Goal: Transaction & Acquisition: Subscribe to service/newsletter

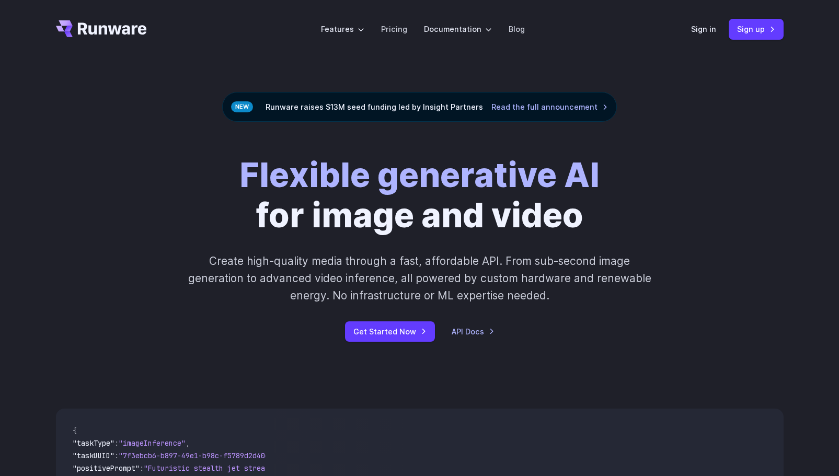
click at [72, 200] on div "Flexible generative AI for image and video Create high-quality media through a …" at bounding box center [420, 248] width 728 height 187
click at [393, 26] on link "Pricing" at bounding box center [394, 29] width 26 height 12
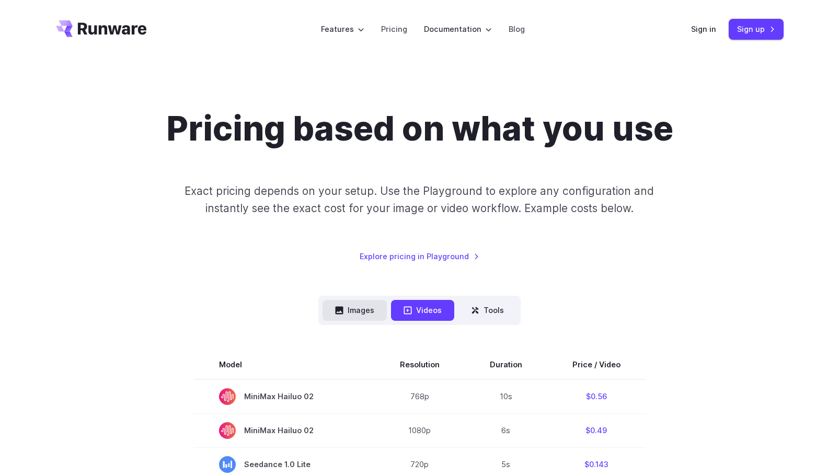
click at [364, 312] on button "Images" at bounding box center [355, 310] width 64 height 20
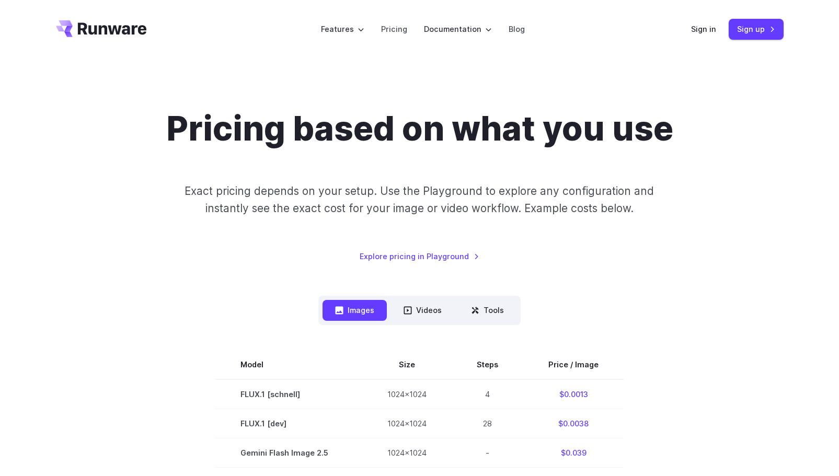
click at [79, 226] on div "Pricing based on what you use Exact pricing depends on your setup. Use the Play…" at bounding box center [420, 186] width 728 height 154
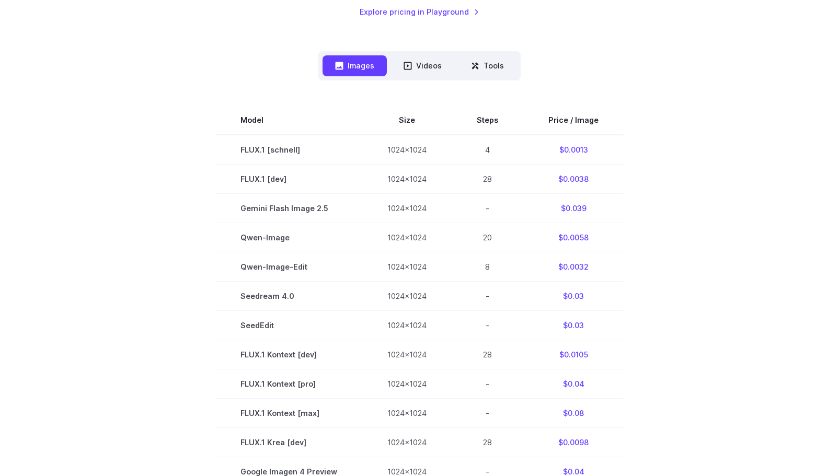
scroll to position [244, 0]
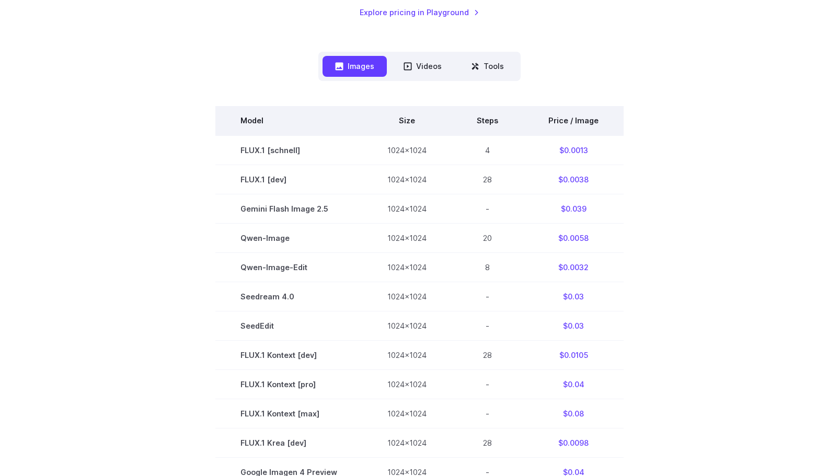
click at [566, 119] on th "Price / Image" at bounding box center [573, 120] width 100 height 29
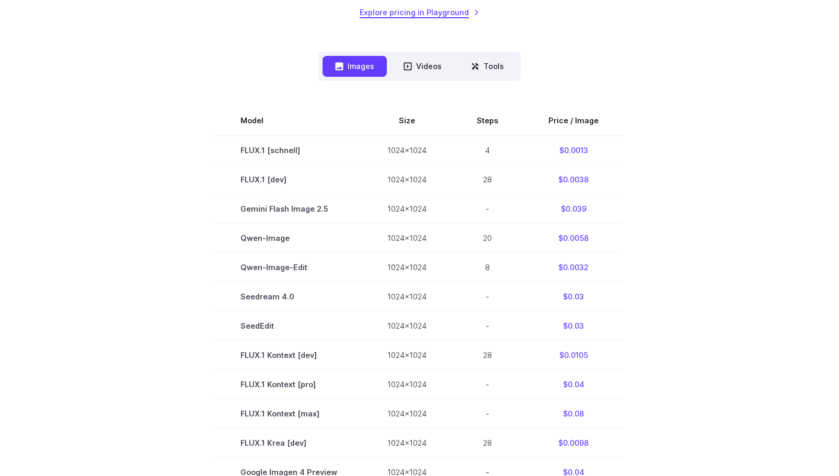
click at [435, 13] on link "Explore pricing in Playground" at bounding box center [420, 12] width 120 height 12
click at [486, 76] on button "Tools" at bounding box center [487, 66] width 58 height 20
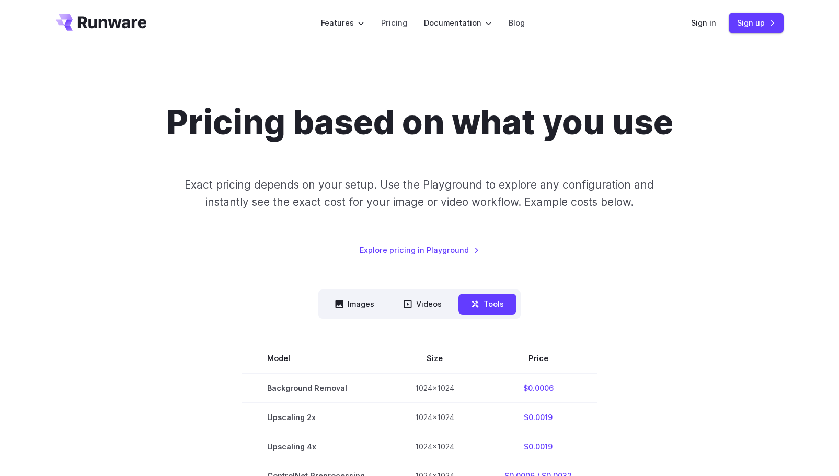
click at [140, 292] on div "Images Videos Tools ****** ****** ***** Model Size Steps Price / Image FLUX.1 […" at bounding box center [420, 390] width 728 height 200
click at [362, 310] on button "Images" at bounding box center [355, 304] width 64 height 20
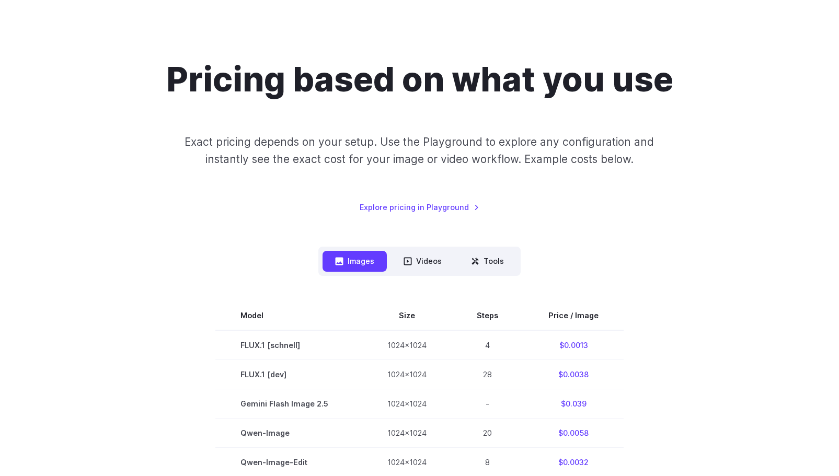
scroll to position [0, 0]
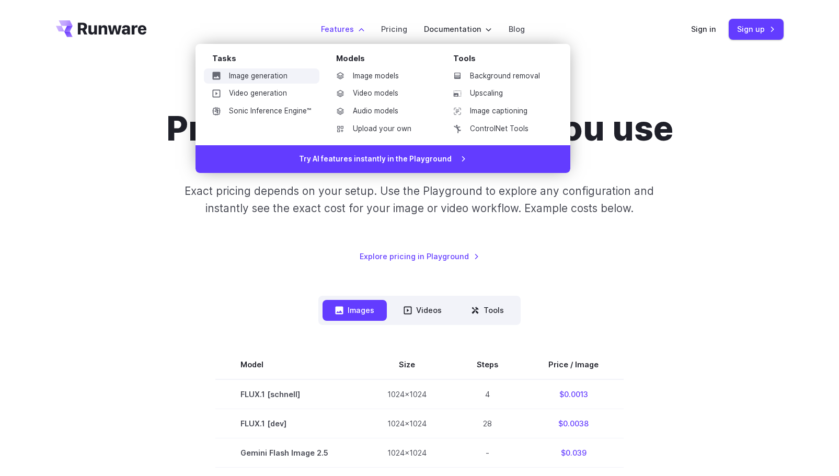
click at [270, 75] on link "Image generation" at bounding box center [262, 76] width 116 height 16
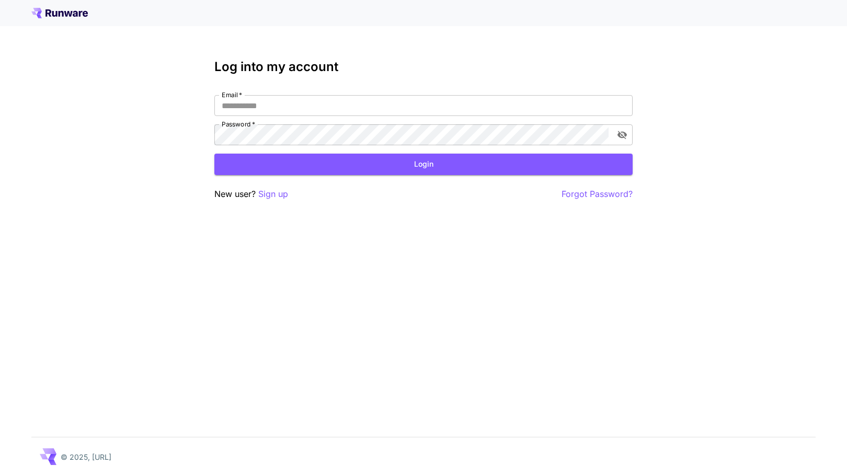
click at [71, 15] on icon at bounding box center [68, 14] width 8 height 6
click at [76, 13] on icon at bounding box center [75, 14] width 5 height 6
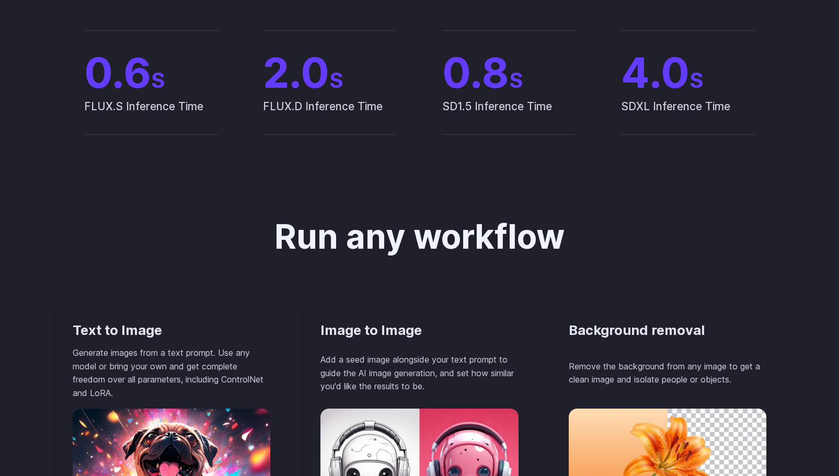
scroll to position [701, 0]
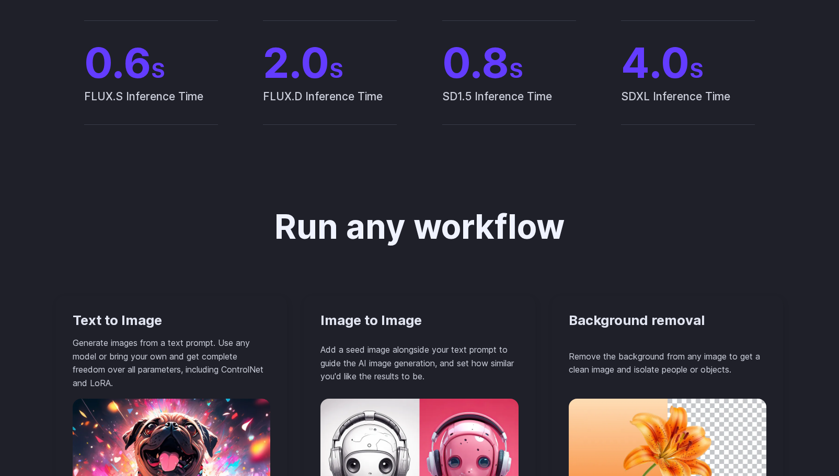
click at [21, 235] on div "Run any workflow Text to Image Generate images from a text prompt. Use any mode…" at bounding box center [419, 484] width 839 height 653
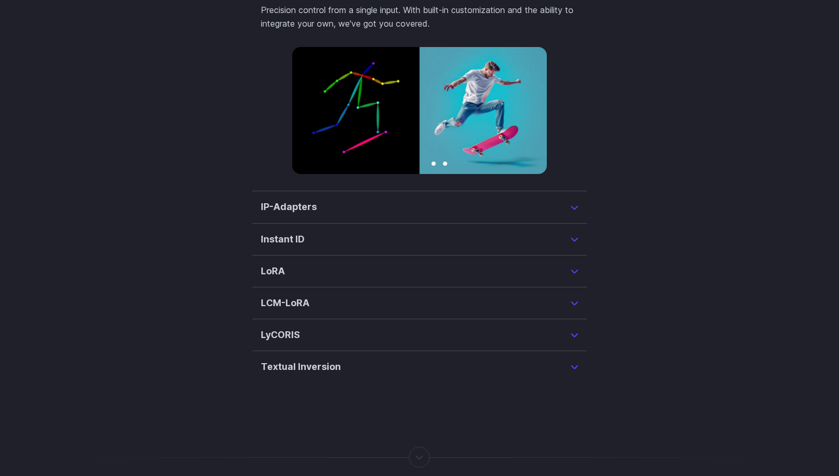
scroll to position [2591, 0]
click at [77, 345] on div "Mix in any of the latest technologies No curated model libraries or rigid optio…" at bounding box center [420, 74] width 728 height 616
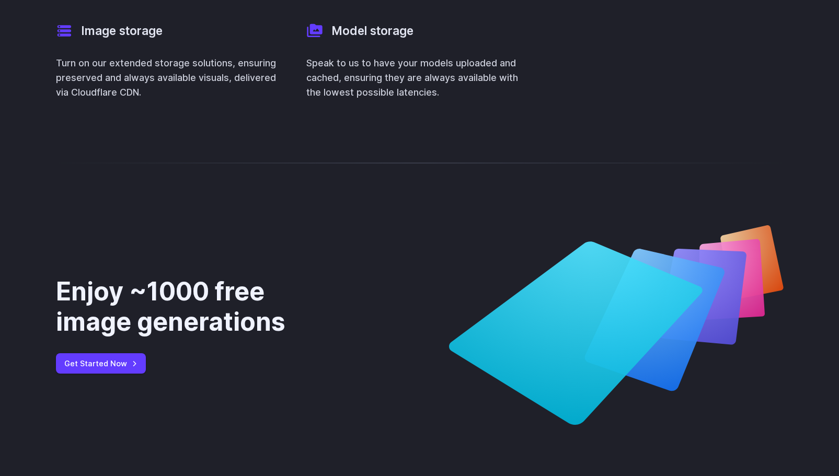
scroll to position [4070, 0]
click at [8, 336] on div "Enjoy ~1000 free image generations Get Started Now" at bounding box center [419, 326] width 839 height 300
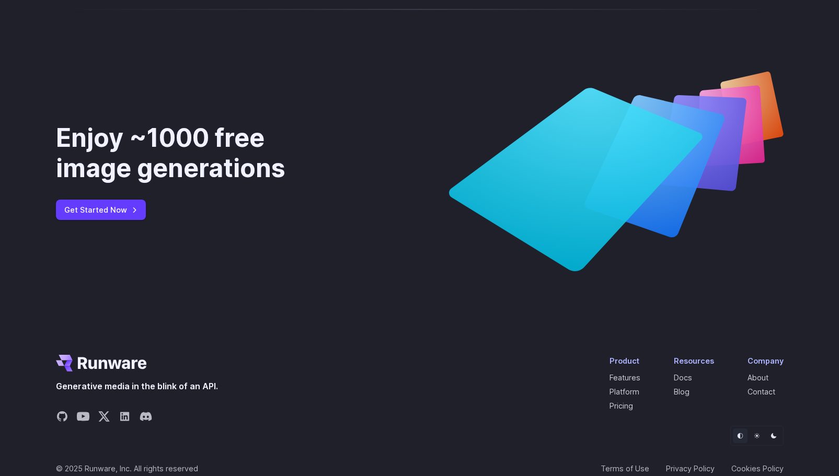
scroll to position [4253, 0]
